Goal: Navigation & Orientation: Find specific page/section

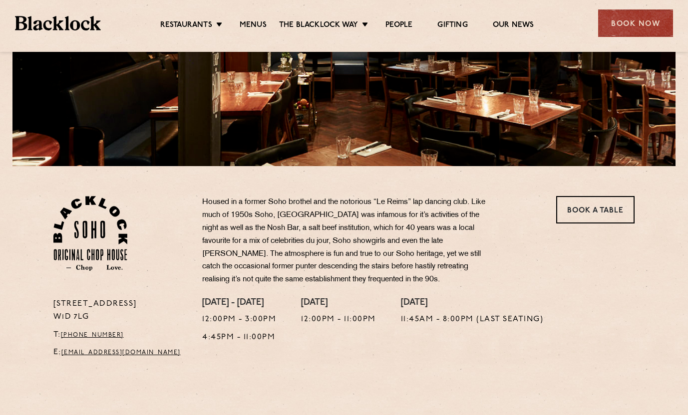
scroll to position [194, 0]
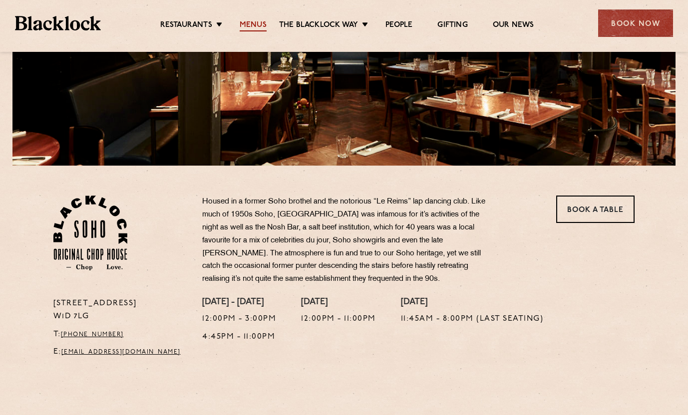
click at [250, 22] on link "Menus" at bounding box center [253, 25] width 27 height 11
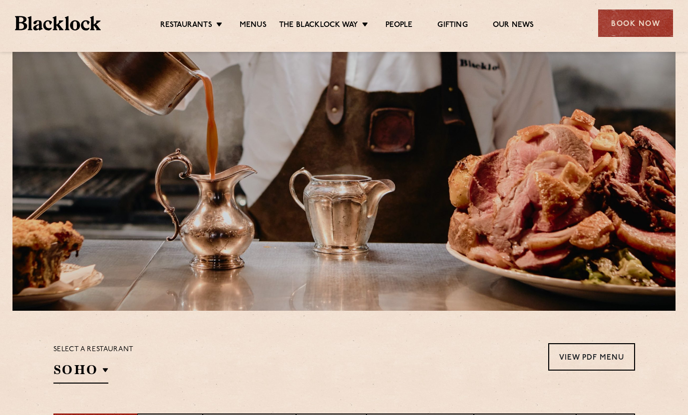
scroll to position [42, 0]
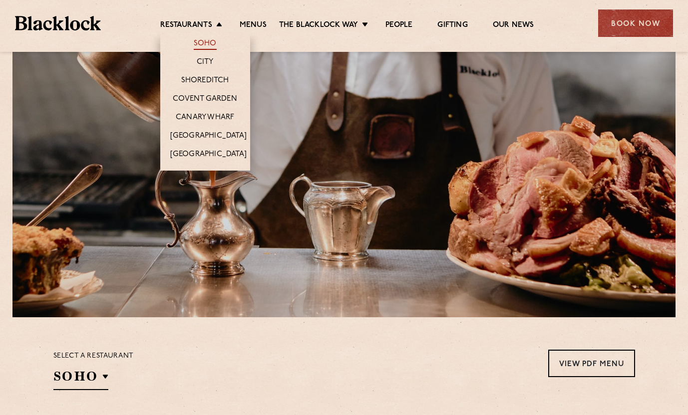
click at [201, 40] on link "Soho" at bounding box center [205, 44] width 23 height 11
